Goal: Transaction & Acquisition: Purchase product/service

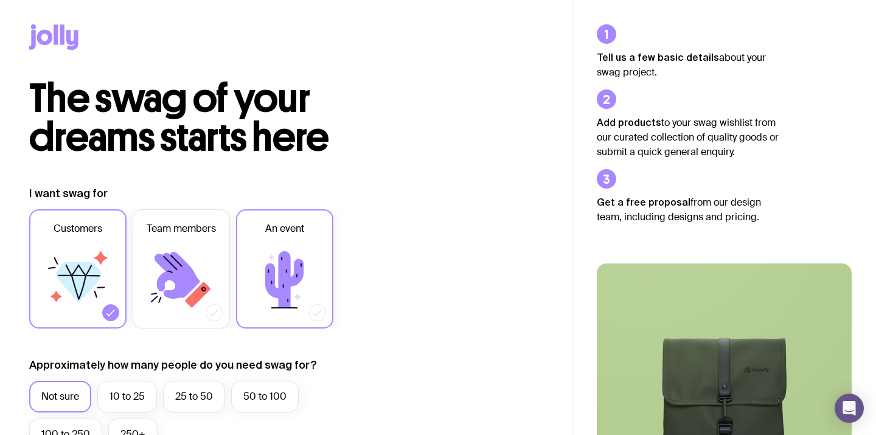
click at [282, 283] on icon at bounding box center [284, 279] width 38 height 57
click at [0, 0] on input "An event" at bounding box center [0, 0] width 0 height 0
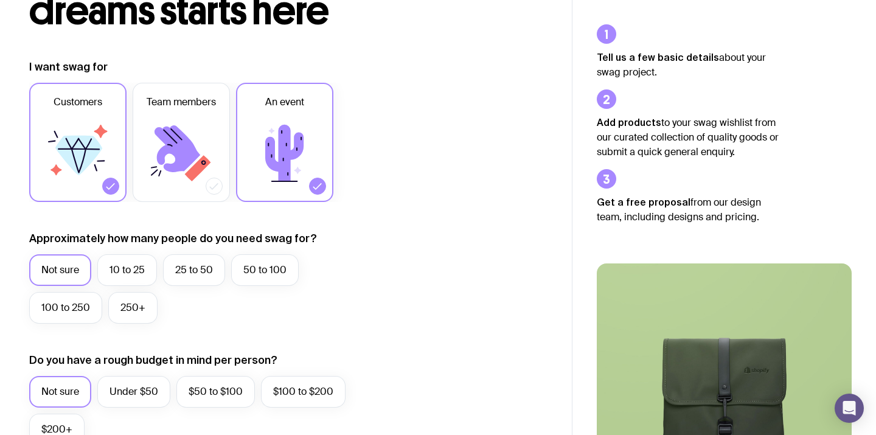
scroll to position [134, 0]
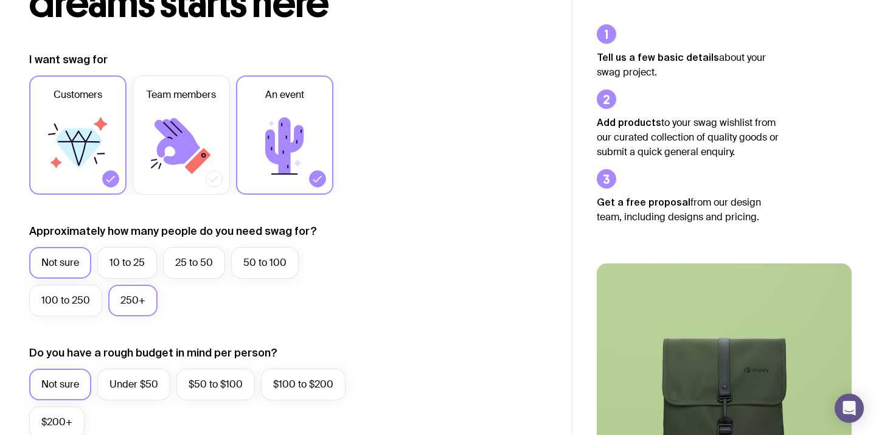
click at [137, 299] on label "250+" at bounding box center [132, 301] width 49 height 32
click at [0, 0] on input "250+" at bounding box center [0, 0] width 0 height 0
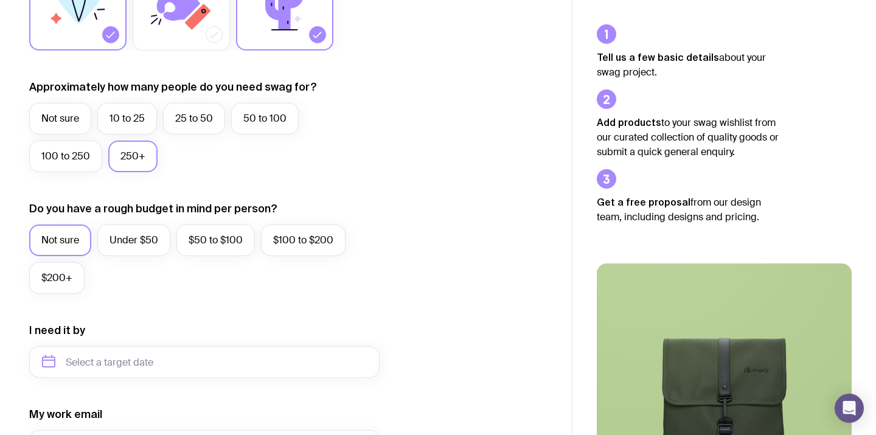
scroll to position [279, 0]
click at [138, 243] on label "Under $50" at bounding box center [133, 239] width 73 height 32
click at [0, 0] on input "Under $50" at bounding box center [0, 0] width 0 height 0
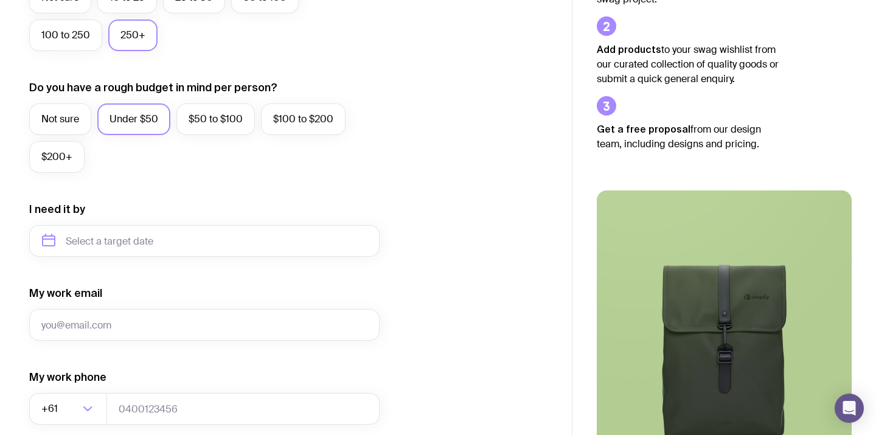
scroll to position [404, 0]
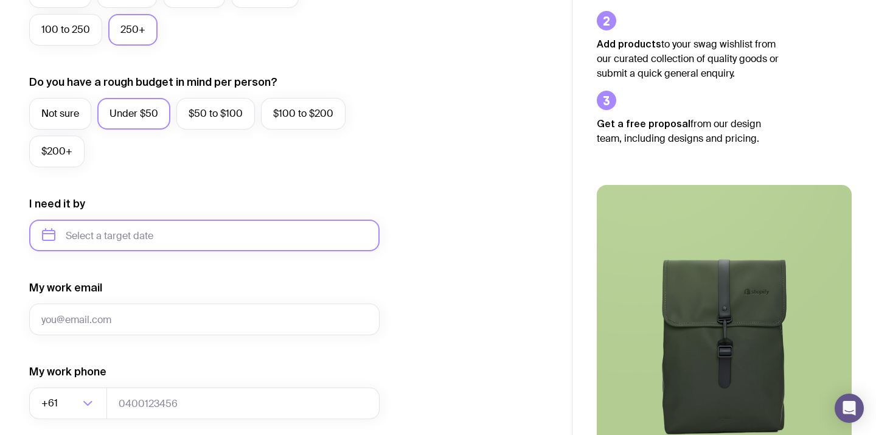
click at [125, 236] on input "text" at bounding box center [204, 236] width 350 height 32
click at [52, 386] on button "Oct" at bounding box center [57, 385] width 44 height 24
type input "[DATE]"
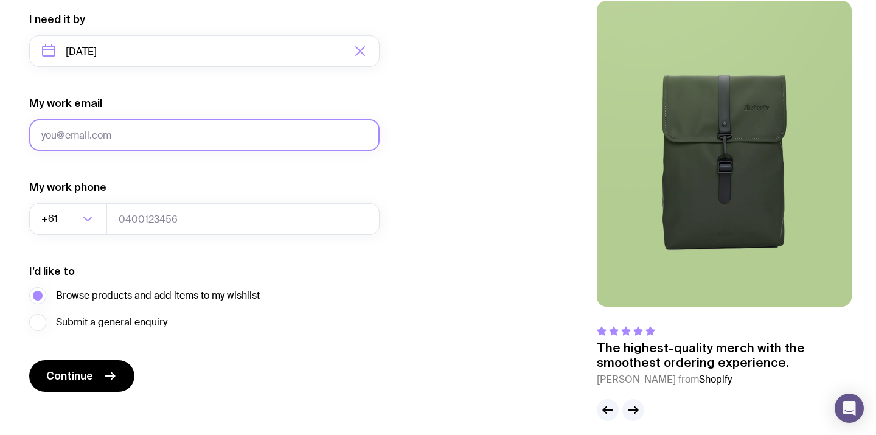
scroll to position [599, 0]
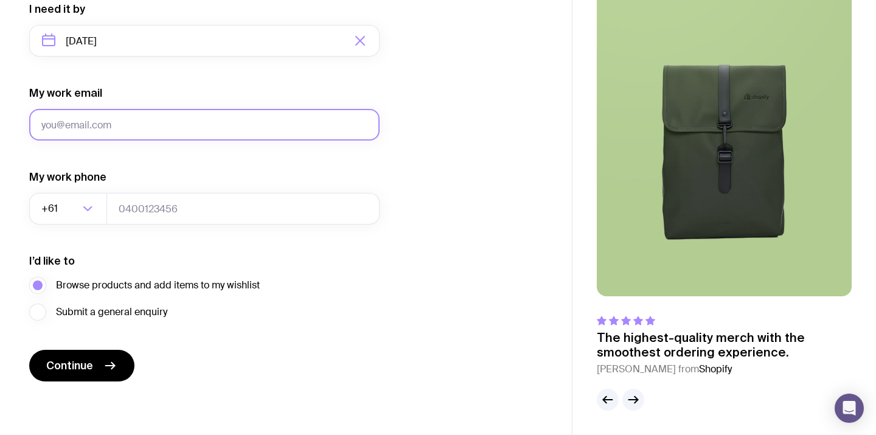
click at [101, 130] on input "My work email" at bounding box center [204, 125] width 350 height 32
type input "[EMAIL_ADDRESS][DOMAIN_NAME]"
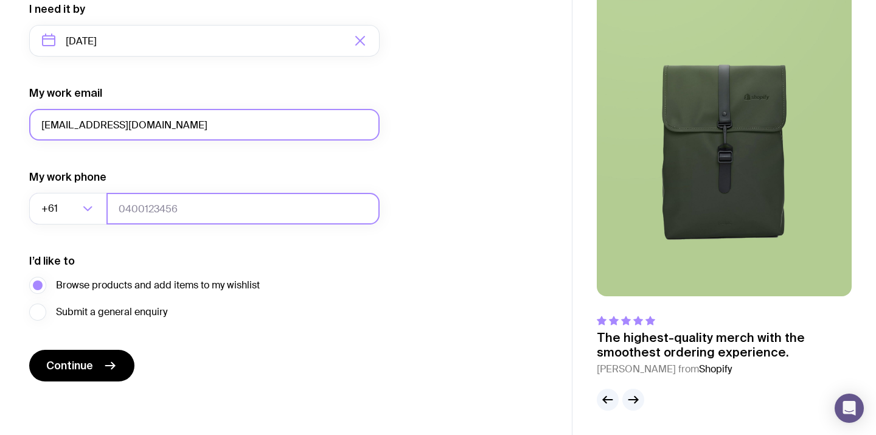
type input "1111111"
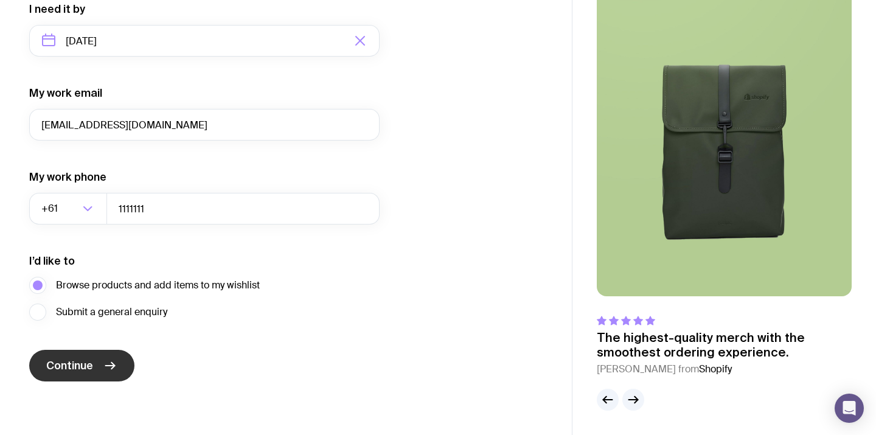
click at [97, 360] on button "Continue" at bounding box center [81, 366] width 105 height 32
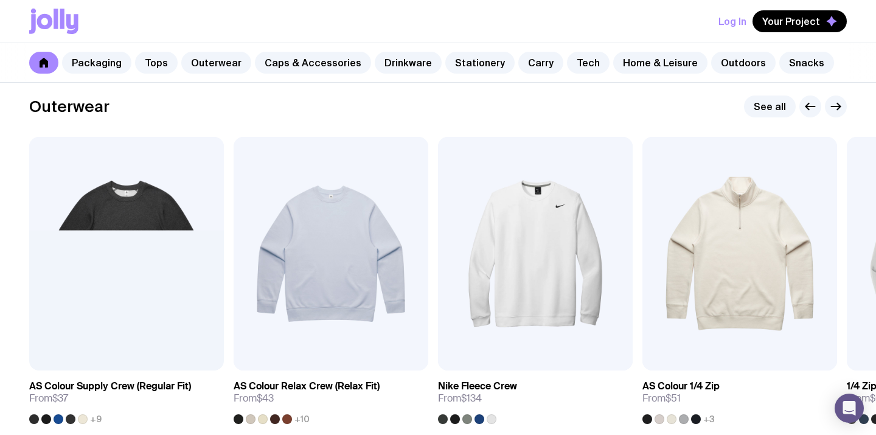
scroll to position [506, 0]
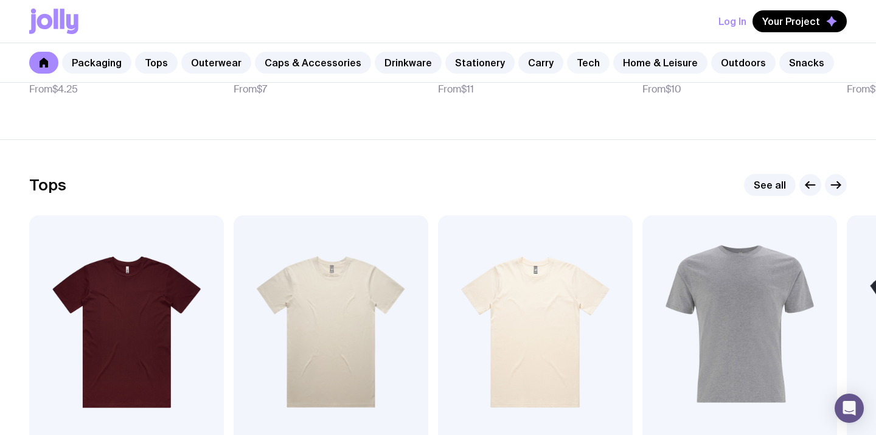
click at [572, 54] on link "Tech" at bounding box center [588, 63] width 43 height 22
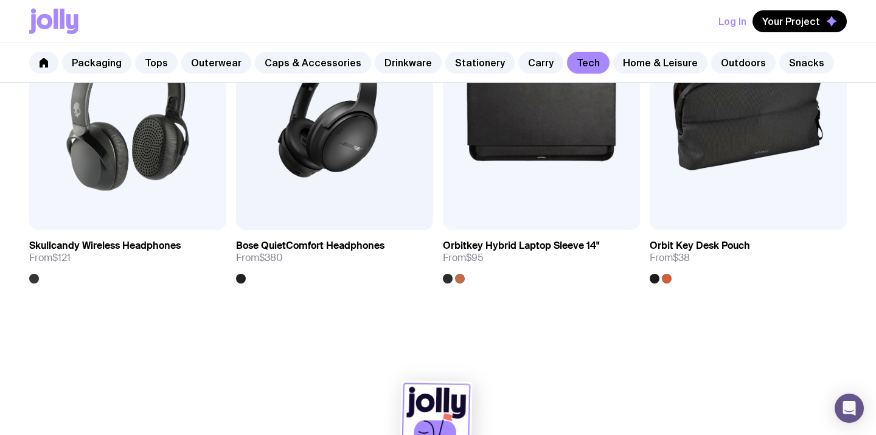
scroll to position [2352, 0]
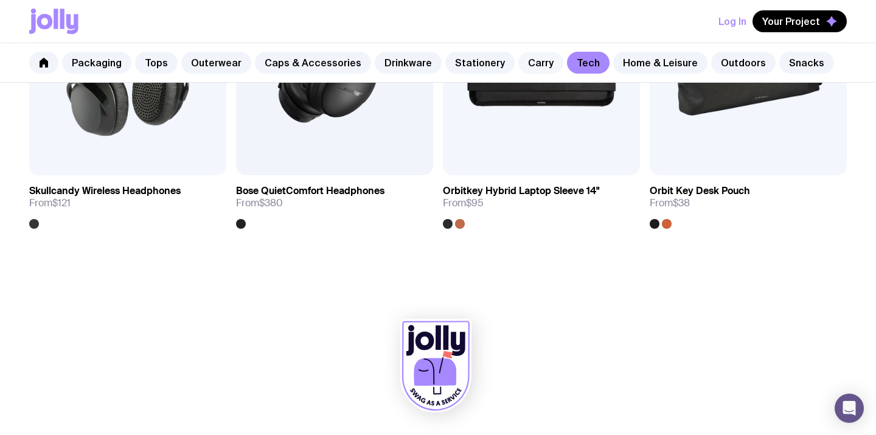
click at [522, 64] on link "Carry" at bounding box center [540, 63] width 45 height 22
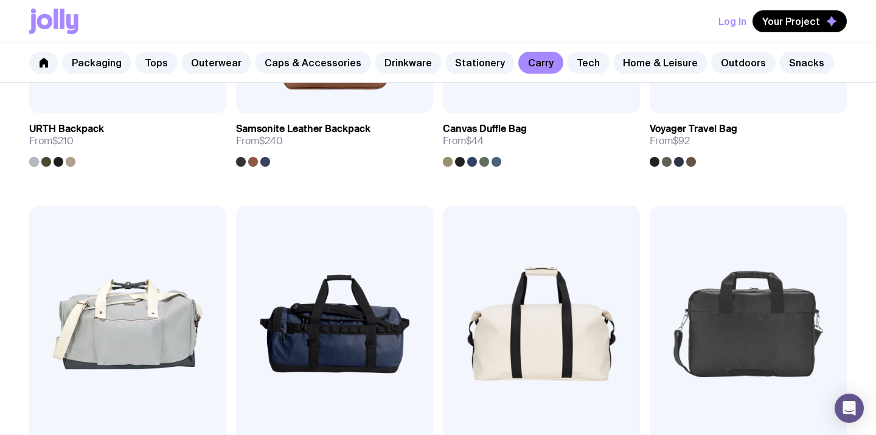
click at [484, 198] on div "Add to wishlist View Cotton Tote From $3.50 Add to wishlist View Staple Tote Fr…" at bounding box center [438, 41] width 876 height 2960
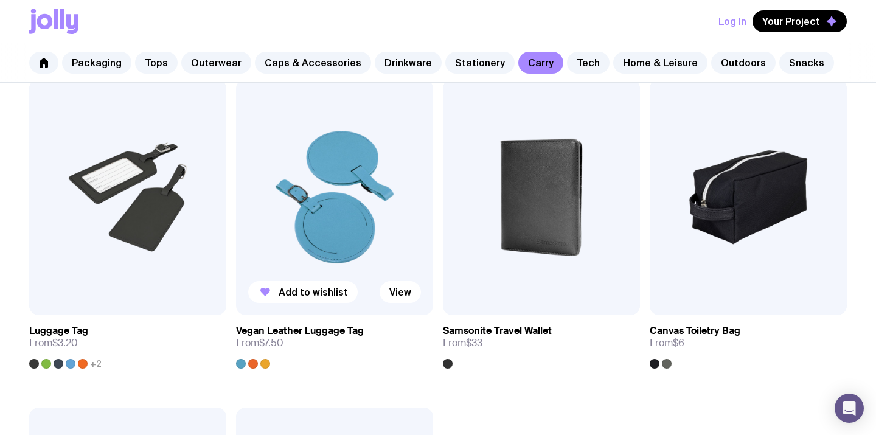
scroll to position [2540, 0]
click at [454, 70] on link "Stationery" at bounding box center [479, 63] width 69 height 22
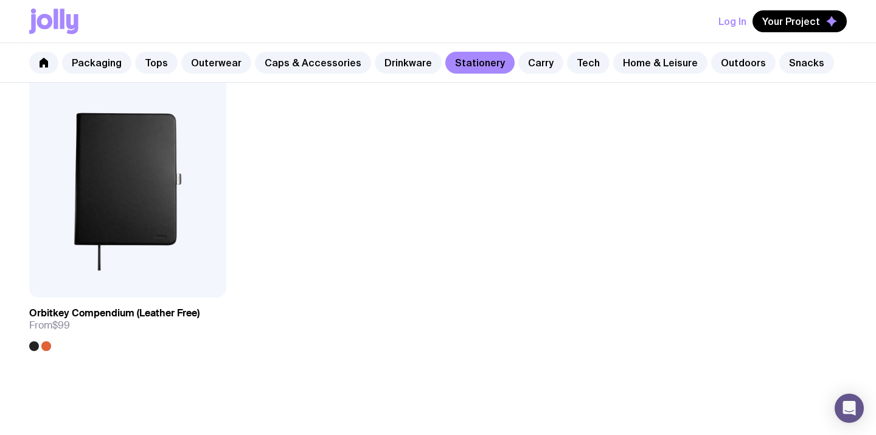
scroll to position [2232, 0]
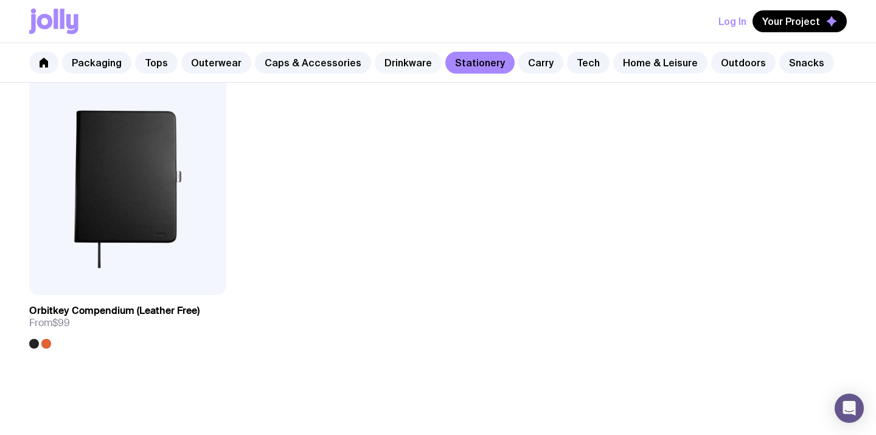
click at [383, 59] on link "Drinkware" at bounding box center [408, 63] width 67 height 22
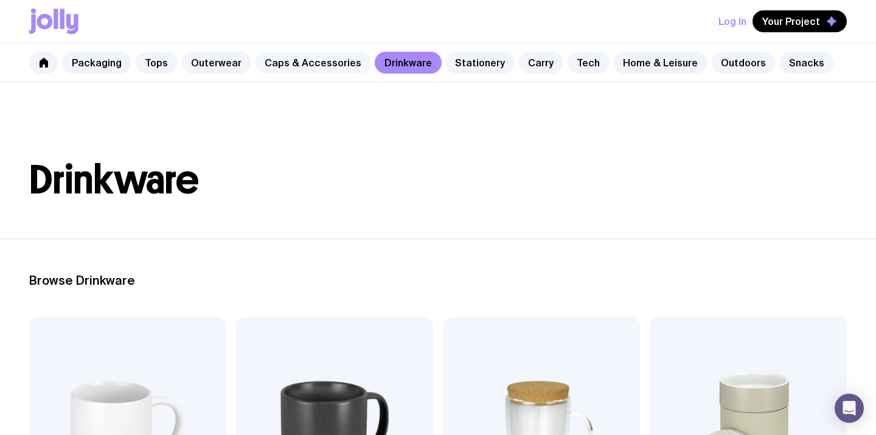
click at [319, 64] on link "Caps & Accessories" at bounding box center [313, 63] width 116 height 22
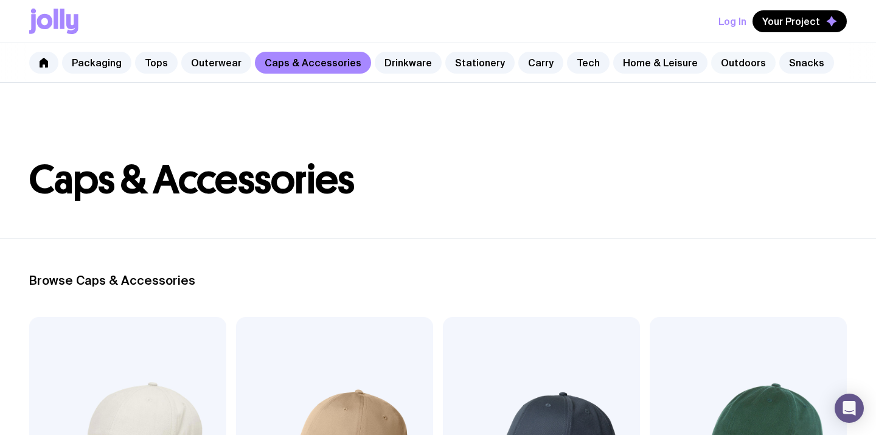
click at [711, 64] on link "Outdoors" at bounding box center [743, 63] width 64 height 22
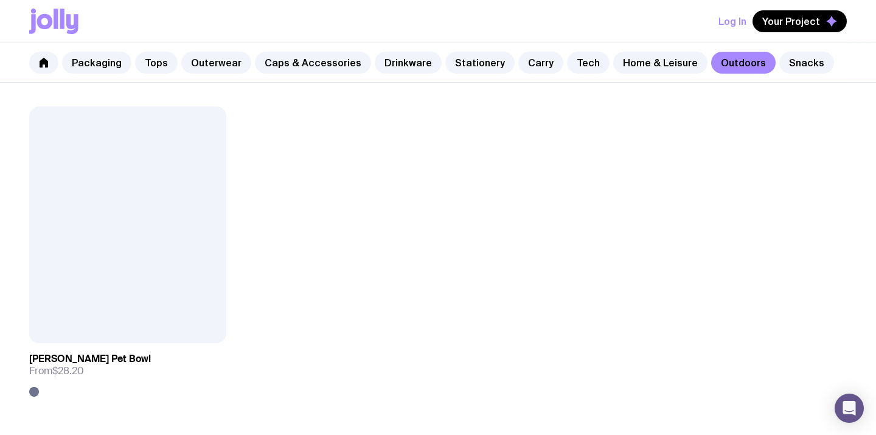
scroll to position [1908, 0]
